Goal: Obtain resource: Download file/media

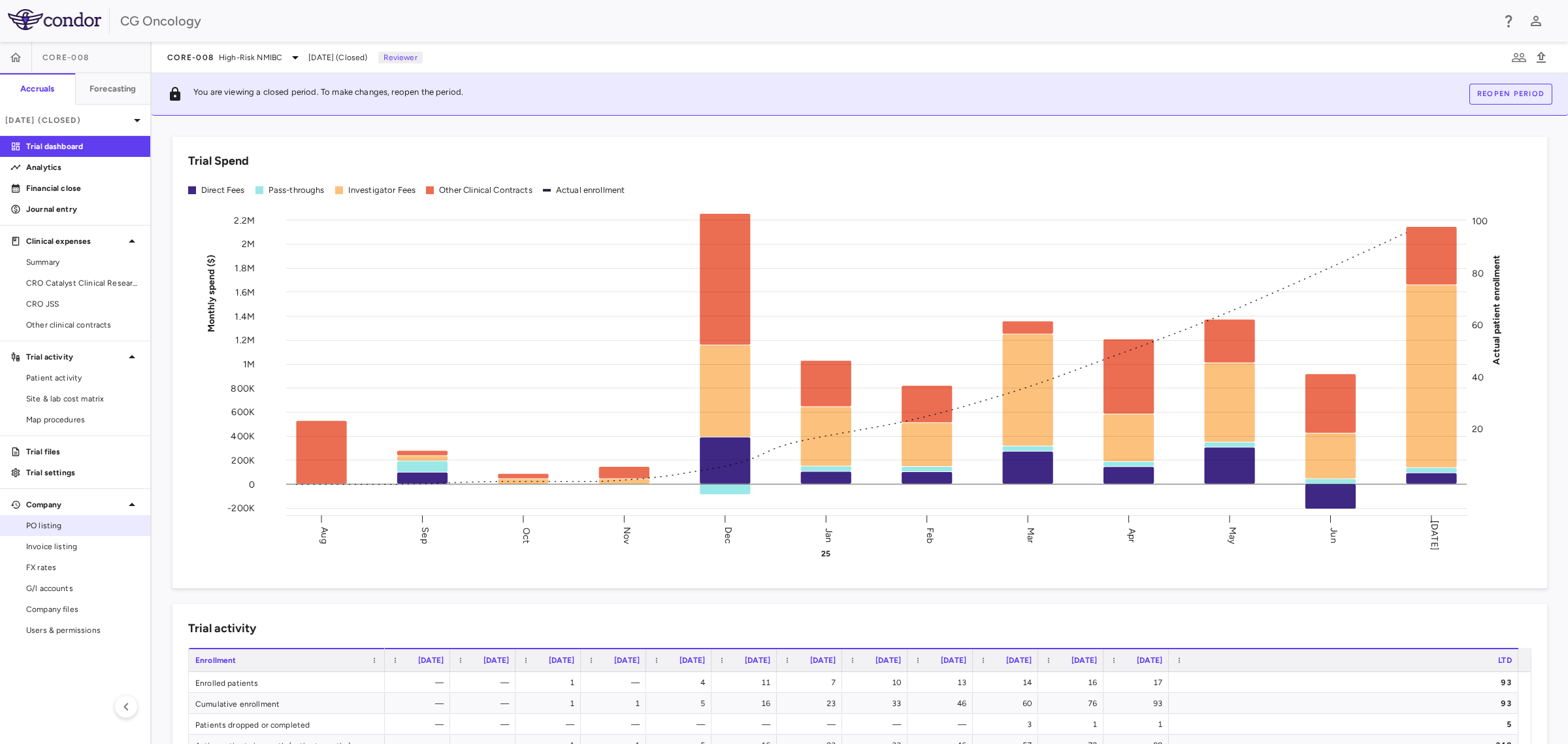
click at [63, 525] on span "PO listing" at bounding box center [83, 525] width 114 height 12
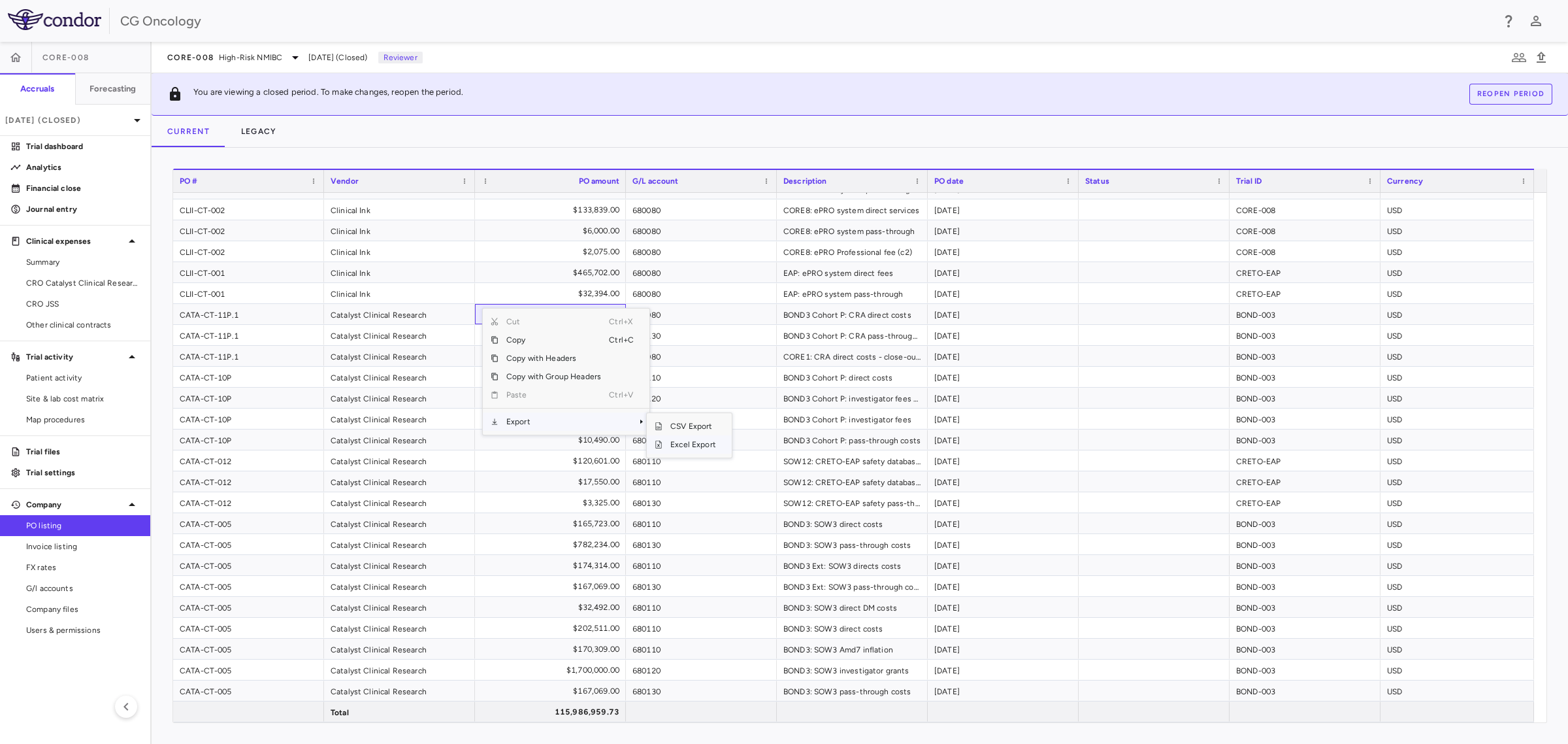
click at [680, 445] on span "Excel Export" at bounding box center [693, 444] width 61 height 18
click at [791, 731] on div "Drag here to set row groups Drag here to set column labels PO # Vendor PO amoun…" at bounding box center [859, 446] width 1416 height 596
